Goal: Use online tool/utility

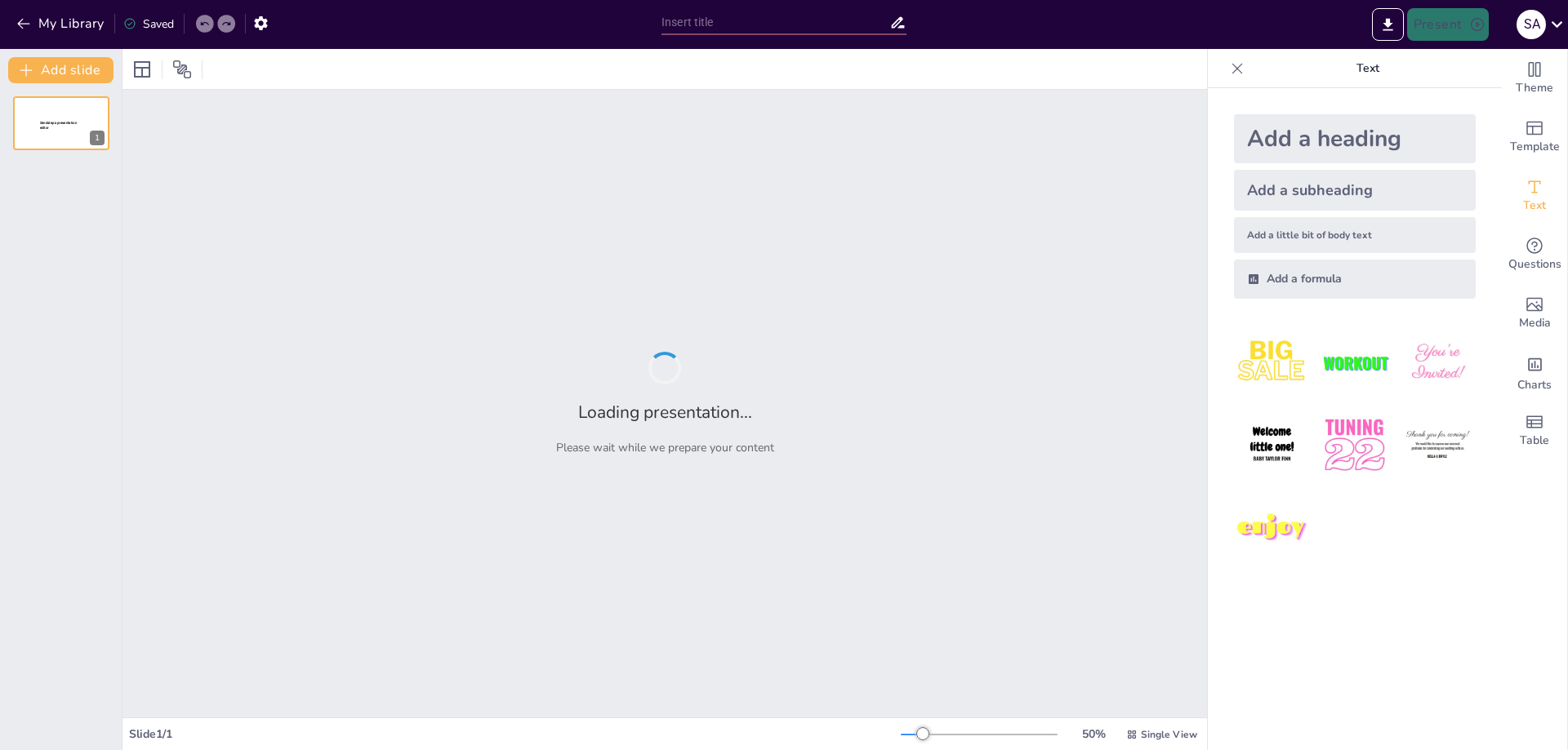
type input "Imported Sunum.pptx"
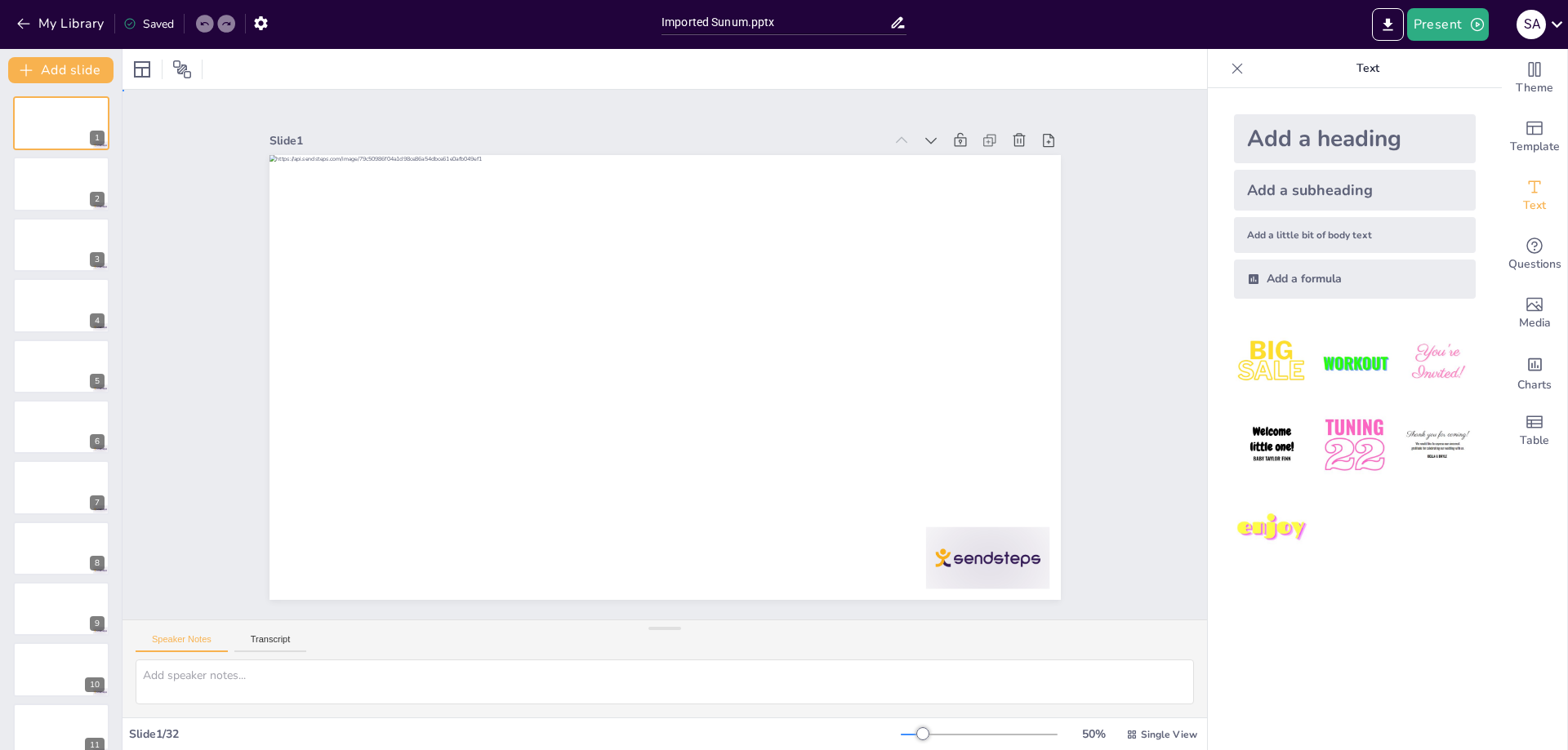
click at [1087, 239] on div "Slide 1 Slide 2 Slide 3 Slide 4 Slide 5 Slide 6 Slide 7 Slide 8 Slide 9 Slide 1…" at bounding box center [665, 355] width 929 height 580
click at [1526, 131] on icon "Add ready made slides" at bounding box center [1535, 128] width 20 height 20
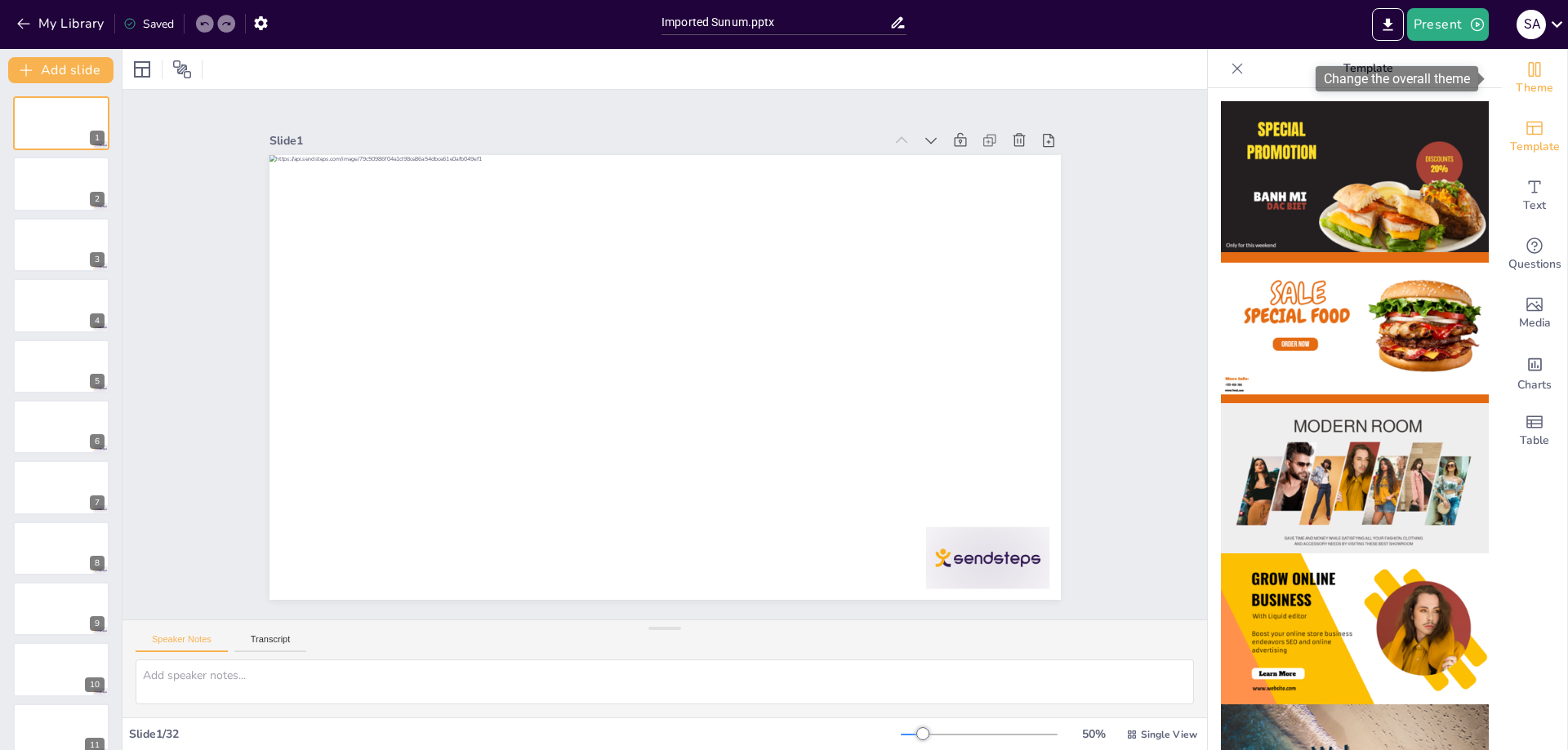
click at [1530, 85] on span "Theme" at bounding box center [1534, 88] width 37 height 18
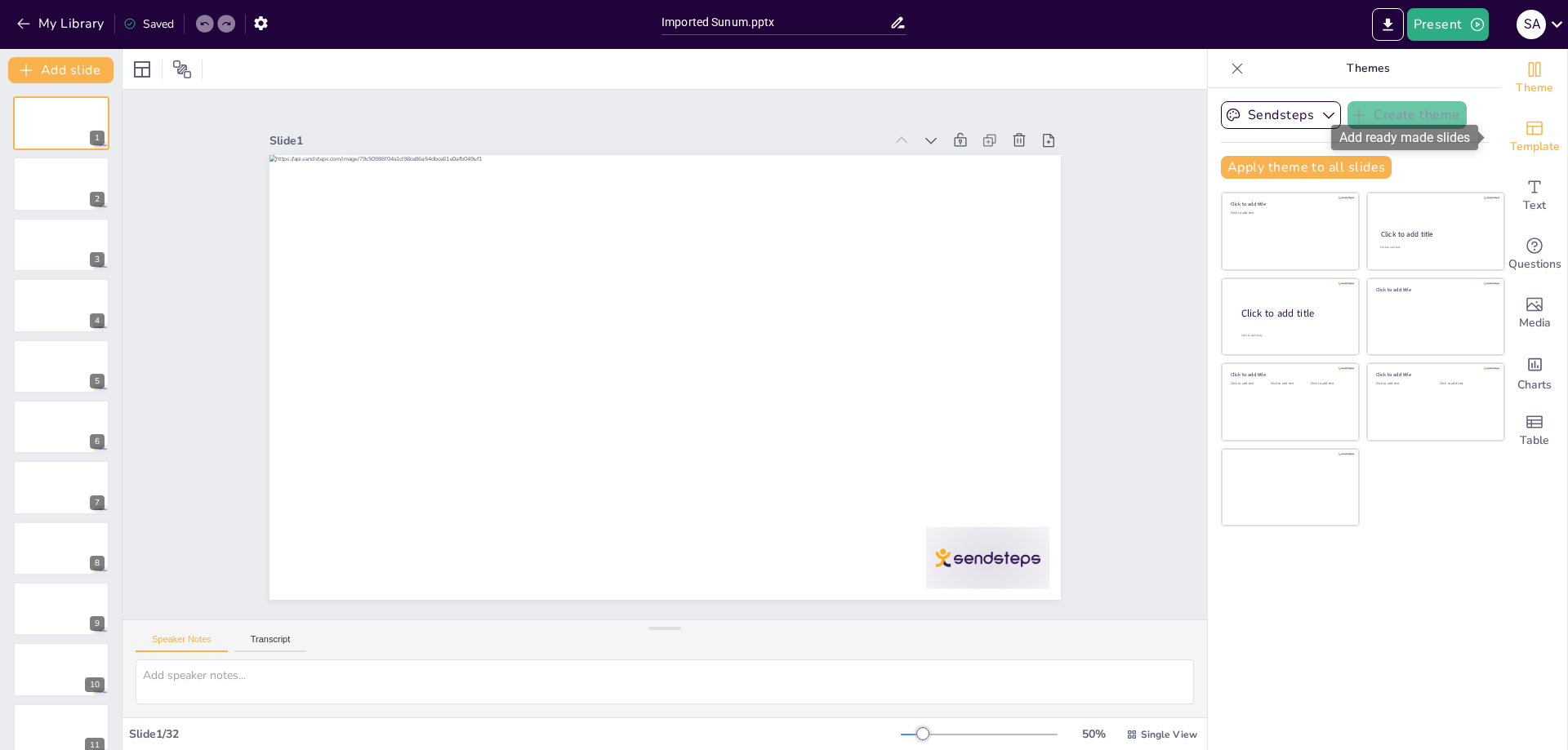
click at [1533, 138] on span "Template" at bounding box center [1535, 147] width 50 height 18
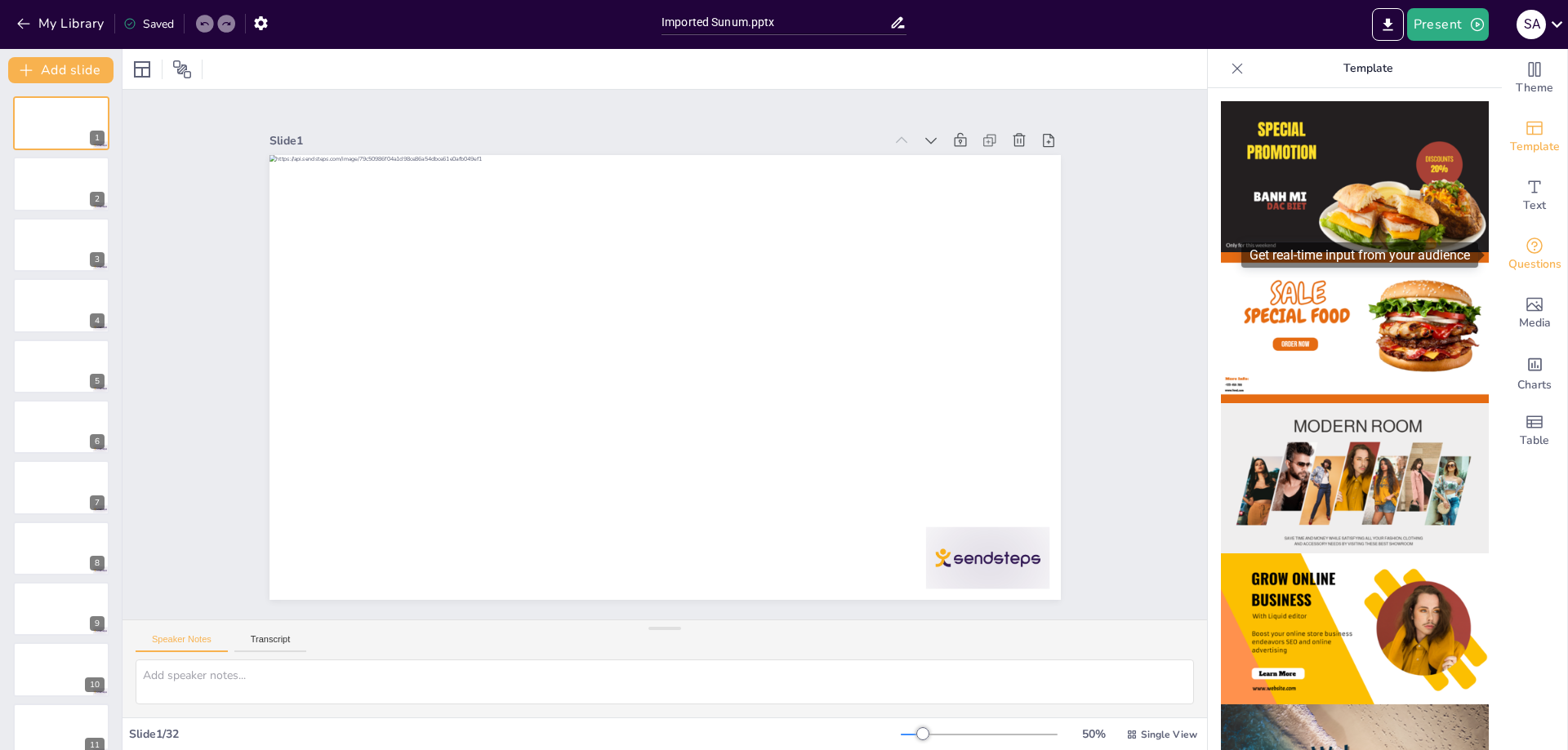
click at [1525, 247] on icon "Get real-time input from your audience" at bounding box center [1535, 246] width 20 height 20
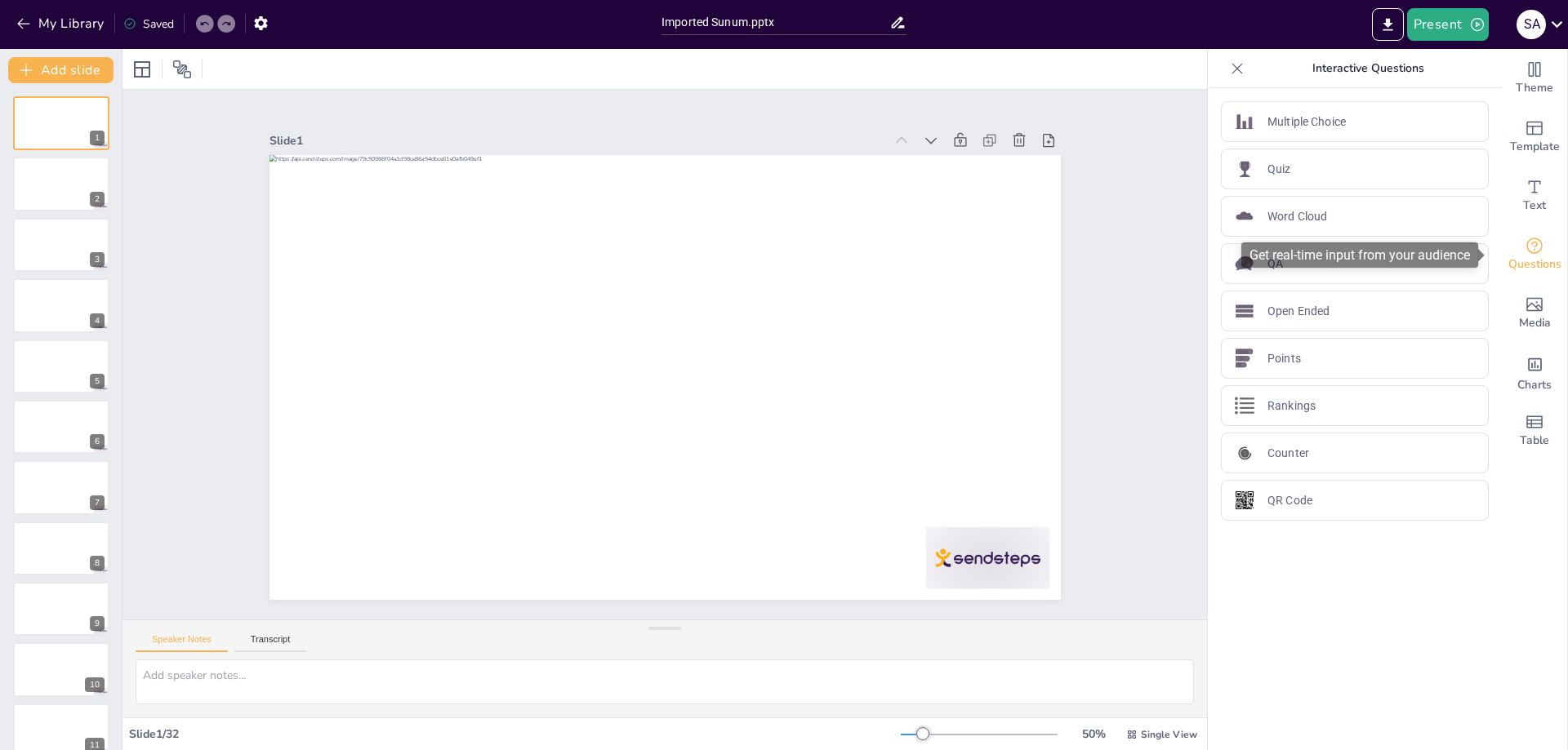
click at [1526, 258] on span "Questions" at bounding box center [1535, 264] width 53 height 18
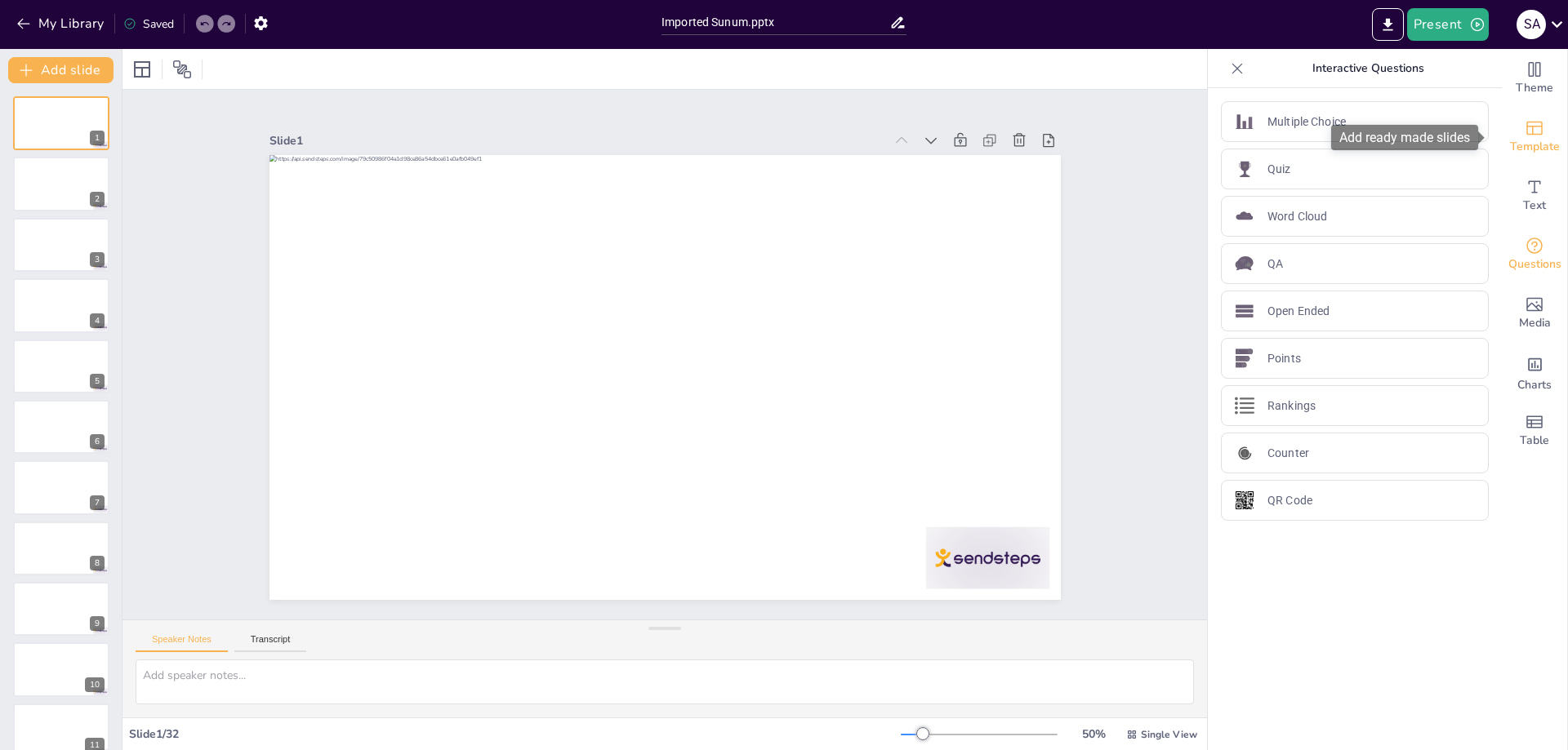
click at [1532, 140] on span "Template" at bounding box center [1535, 147] width 50 height 18
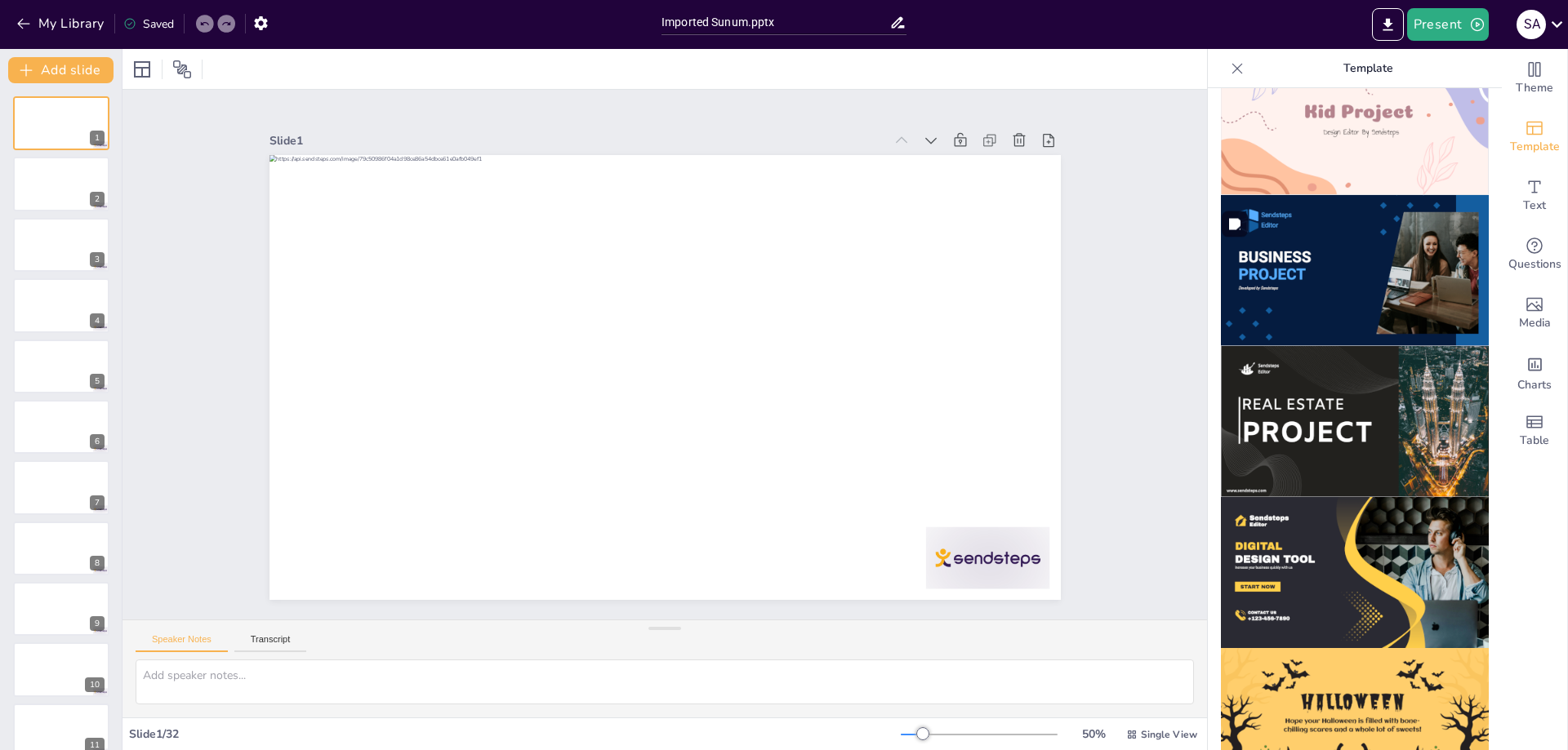
scroll to position [1225, 0]
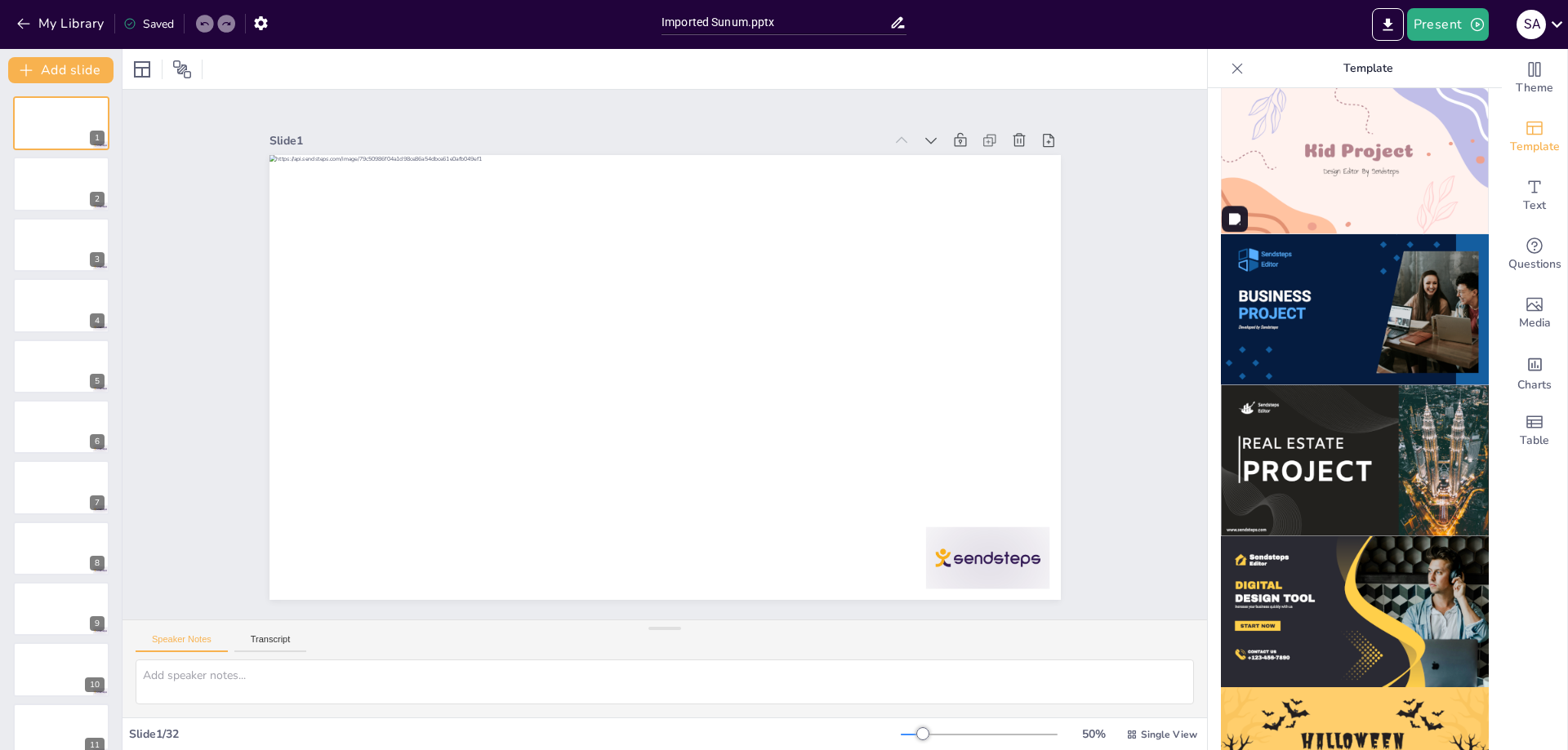
click at [1335, 266] on img at bounding box center [1355, 310] width 268 height 151
